Goal: Book appointment/travel/reservation

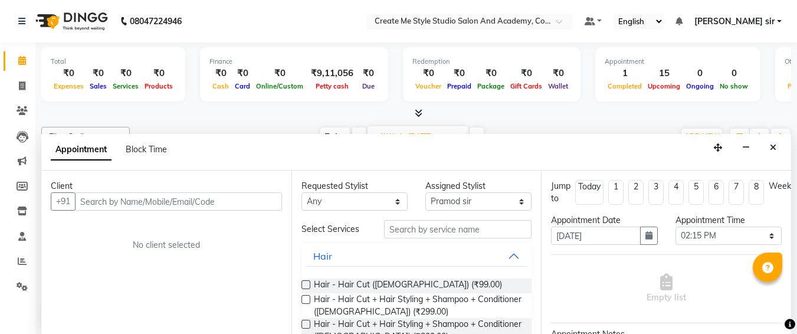
select select "79116"
select select "855"
select select "tentative"
click at [769, 147] on button "Close" at bounding box center [772, 147] width 17 height 18
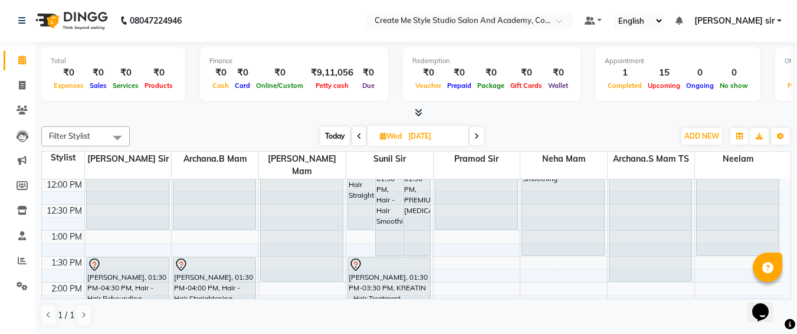
click at [2, 182] on li "Members" at bounding box center [17, 185] width 35 height 25
click at [458, 134] on input "[DATE]" at bounding box center [434, 136] width 59 height 18
select select "10"
select select "2025"
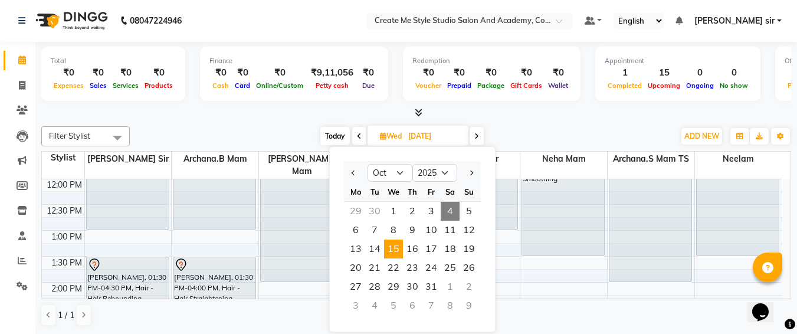
click at [454, 202] on span "4" at bounding box center [450, 211] width 19 height 19
type input "04-10-2025"
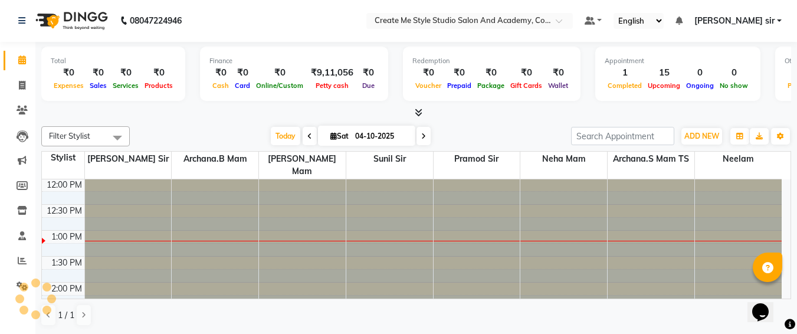
scroll to position [208, 0]
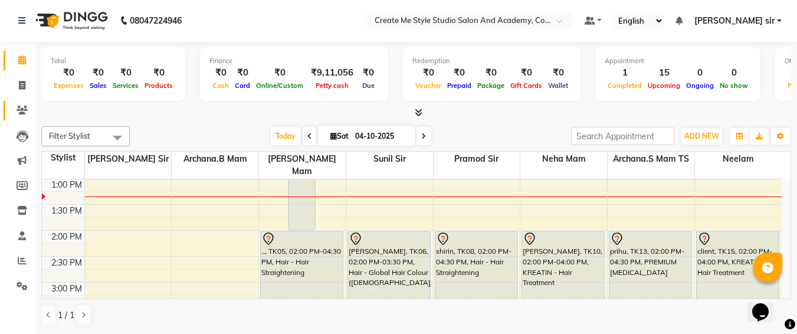
click at [6, 104] on link "Clients" at bounding box center [18, 110] width 28 height 19
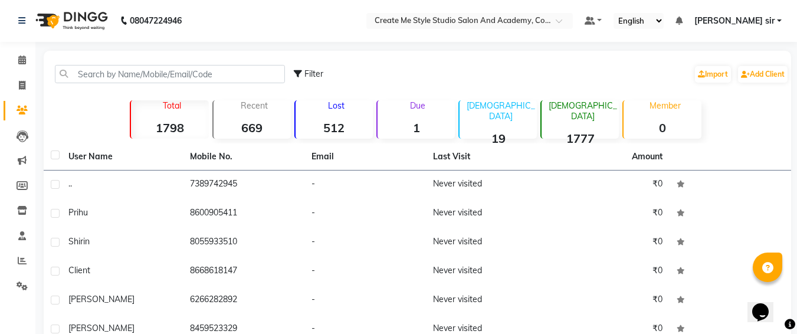
click at [6, 104] on link "Clients" at bounding box center [18, 110] width 28 height 19
click at [22, 60] on icon at bounding box center [22, 59] width 8 height 9
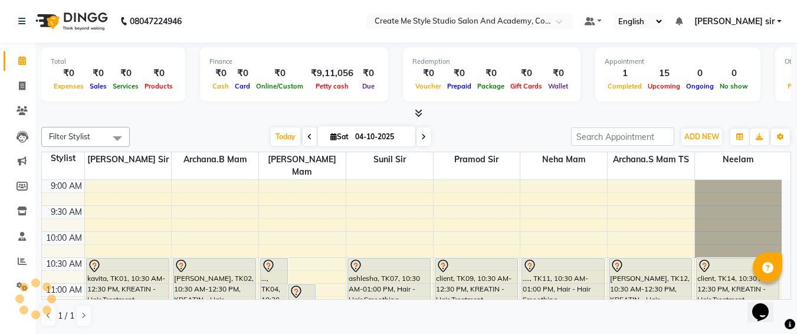
scroll to position [208, 0]
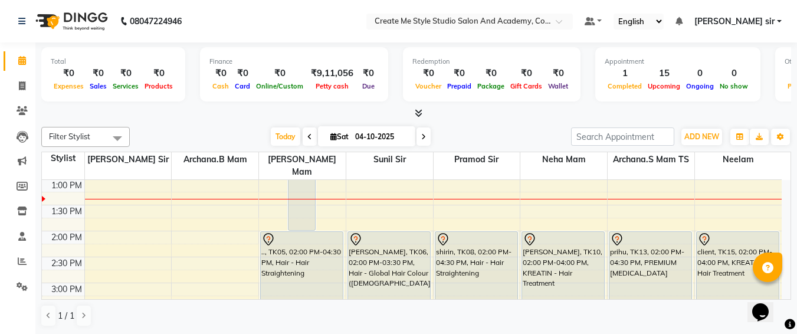
click at [402, 136] on input "04-10-2025" at bounding box center [381, 137] width 59 height 18
select select "10"
select select "2025"
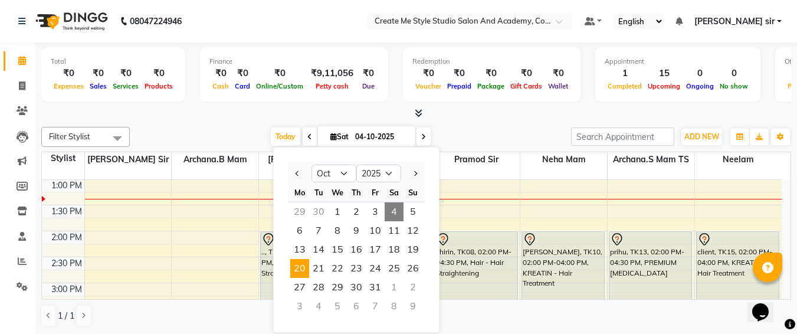
click at [295, 268] on span "20" at bounding box center [299, 268] width 19 height 19
type input "[DATE]"
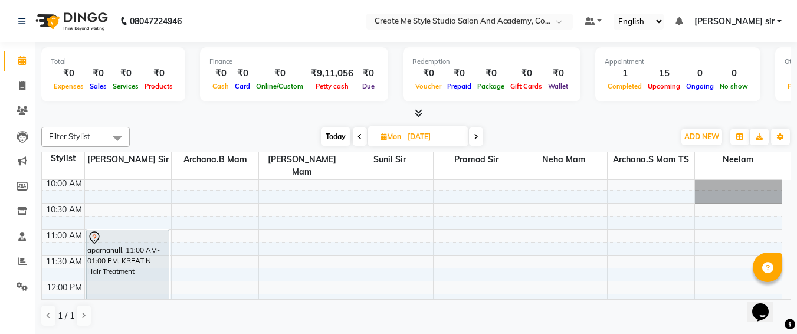
scroll to position [54, 0]
select select "79113"
select select "tentative"
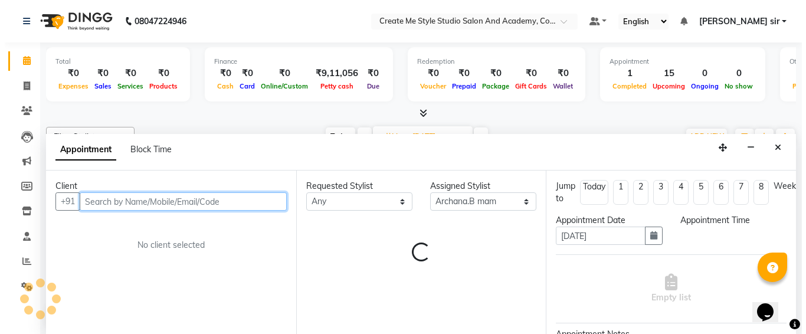
scroll to position [1, 0]
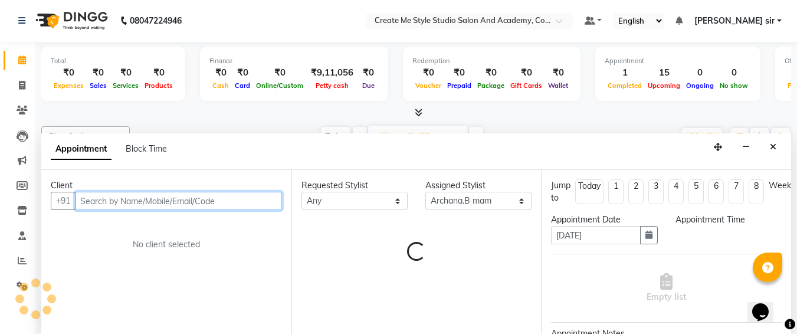
select select "660"
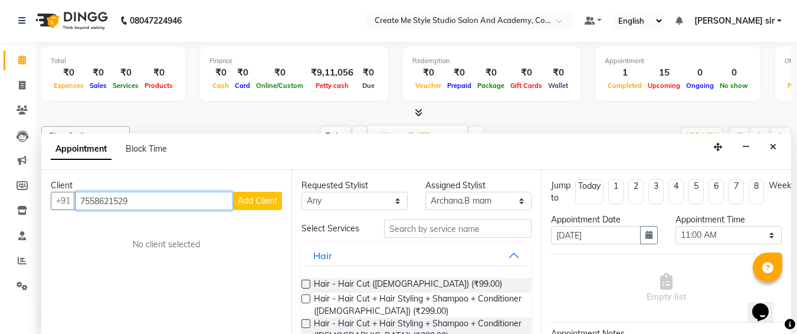
type input "7558621529"
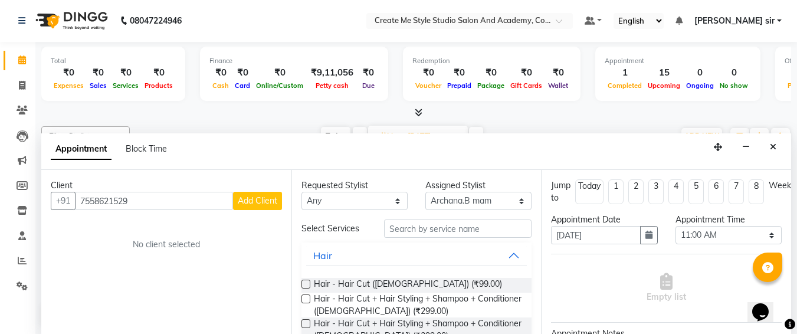
click at [260, 204] on span "Add Client" at bounding box center [258, 200] width 40 height 11
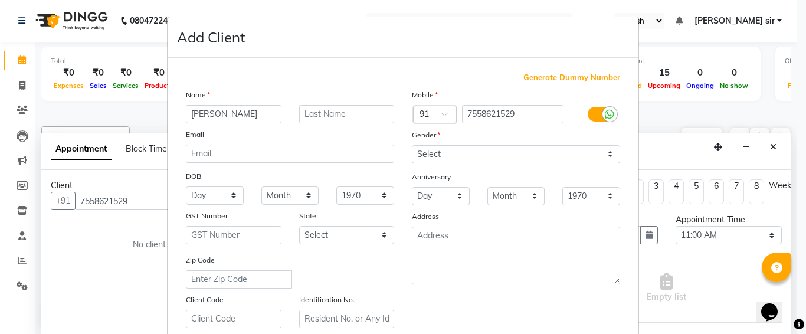
type input "[PERSON_NAME]"
click at [441, 155] on select "Select [DEMOGRAPHIC_DATA] [DEMOGRAPHIC_DATA] Other Prefer Not To Say" at bounding box center [516, 154] width 208 height 18
select select "[DEMOGRAPHIC_DATA]"
click at [412, 145] on select "Select [DEMOGRAPHIC_DATA] [DEMOGRAPHIC_DATA] Other Prefer Not To Say" at bounding box center [516, 154] width 208 height 18
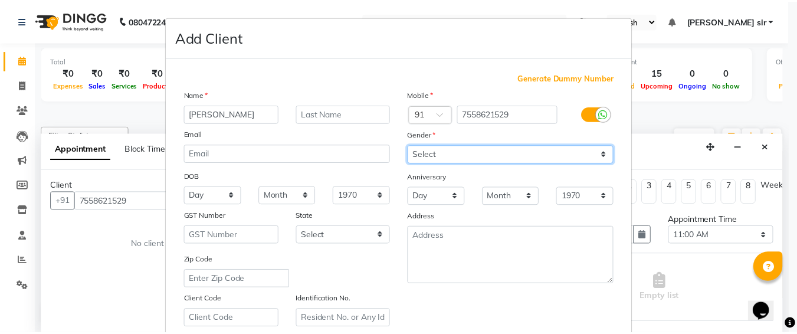
scroll to position [211, 0]
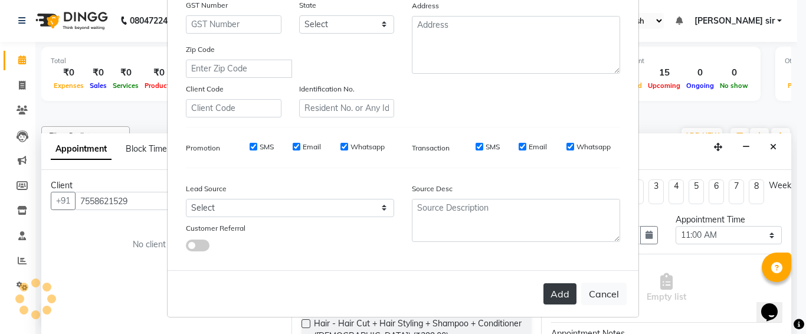
click at [546, 296] on button "Add" at bounding box center [559, 293] width 33 height 21
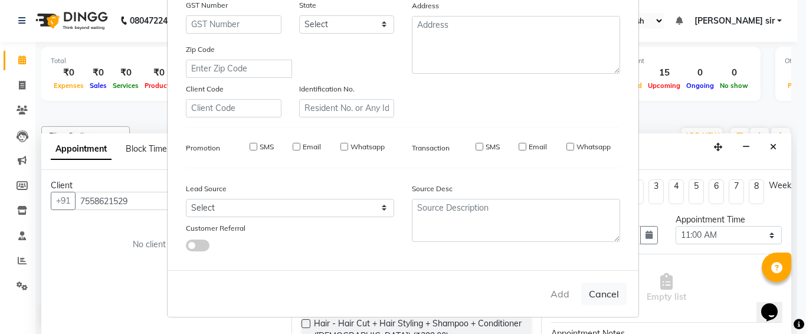
select select
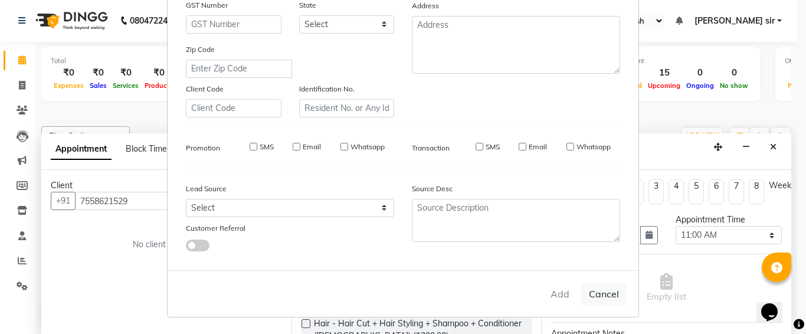
select select
checkbox input "false"
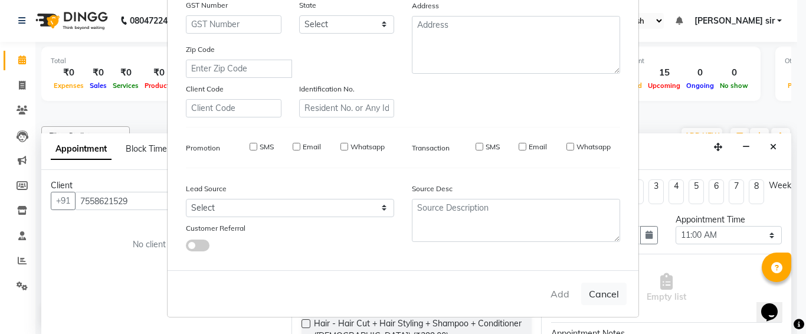
checkbox input "false"
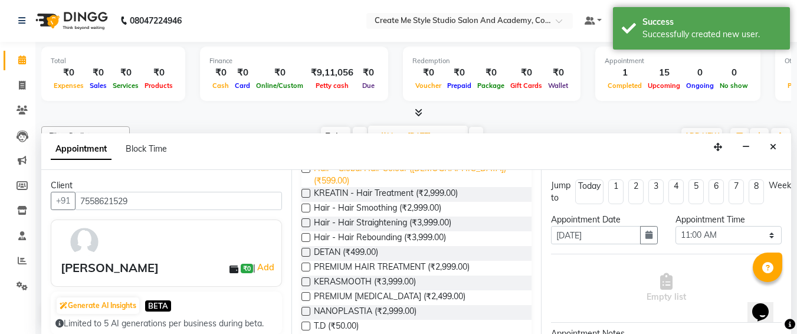
scroll to position [250, 0]
click at [304, 291] on label at bounding box center [305, 295] width 9 height 9
click at [304, 293] on input "checkbox" at bounding box center [305, 297] width 8 height 8
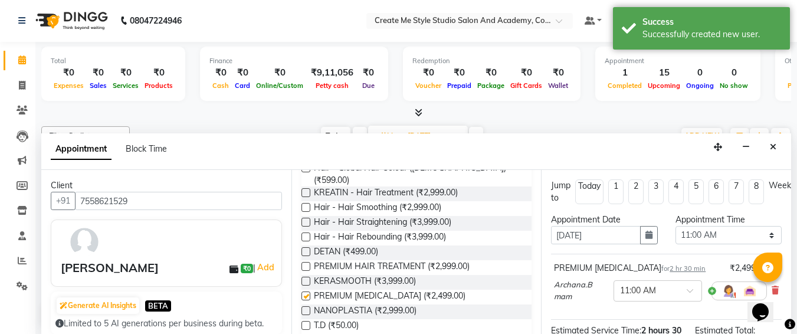
checkbox input "false"
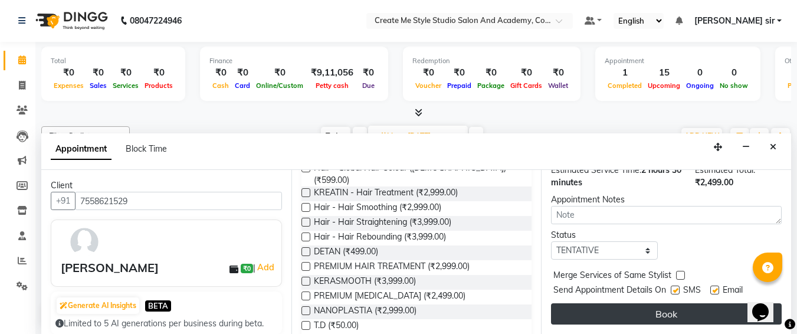
click at [608, 303] on button "Book" at bounding box center [666, 313] width 231 height 21
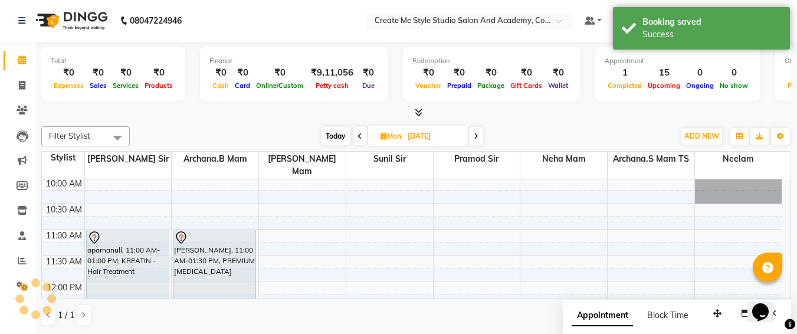
scroll to position [0, 0]
